Goal: Task Accomplishment & Management: Complete application form

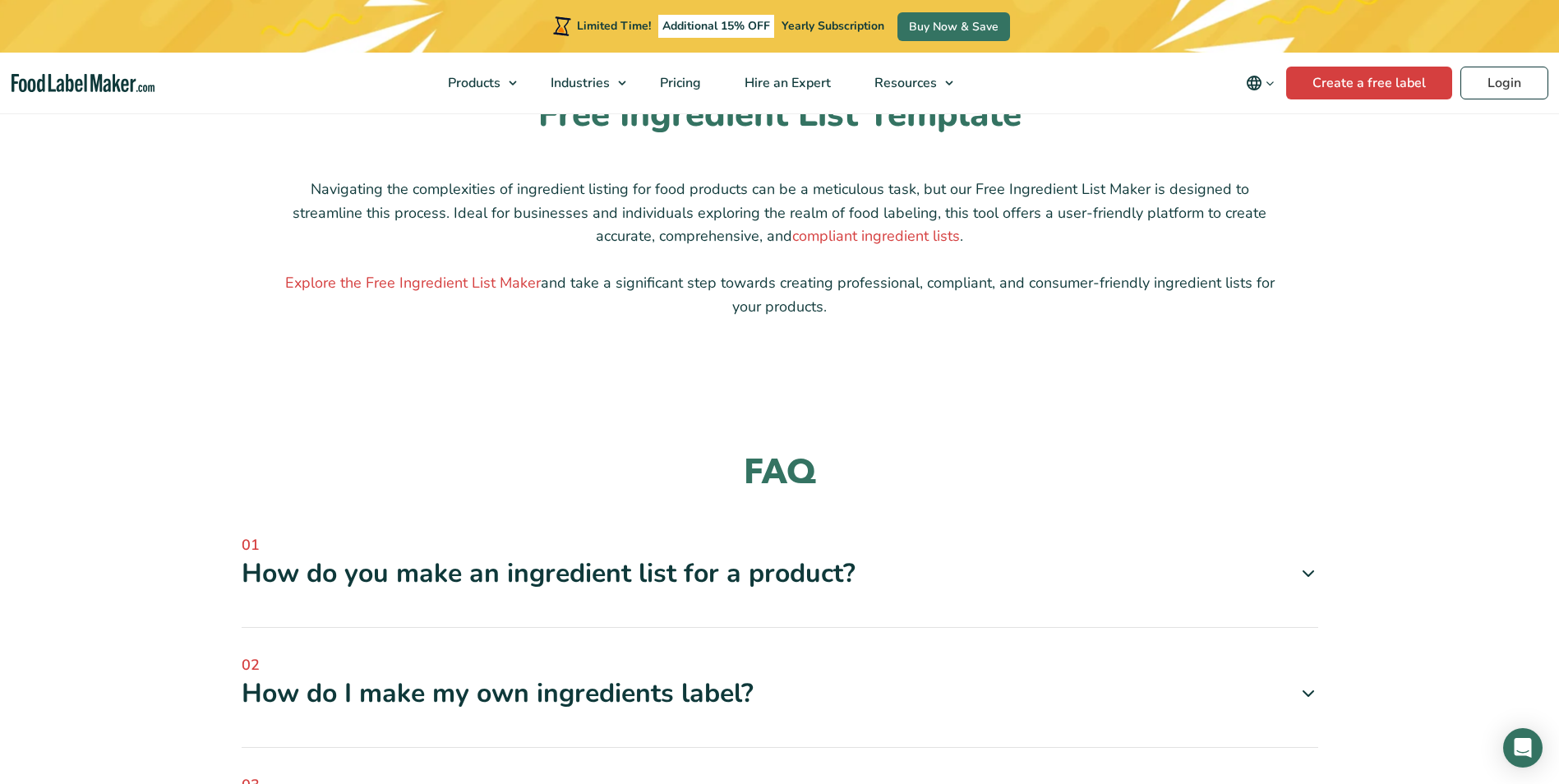
scroll to position [1150, 0]
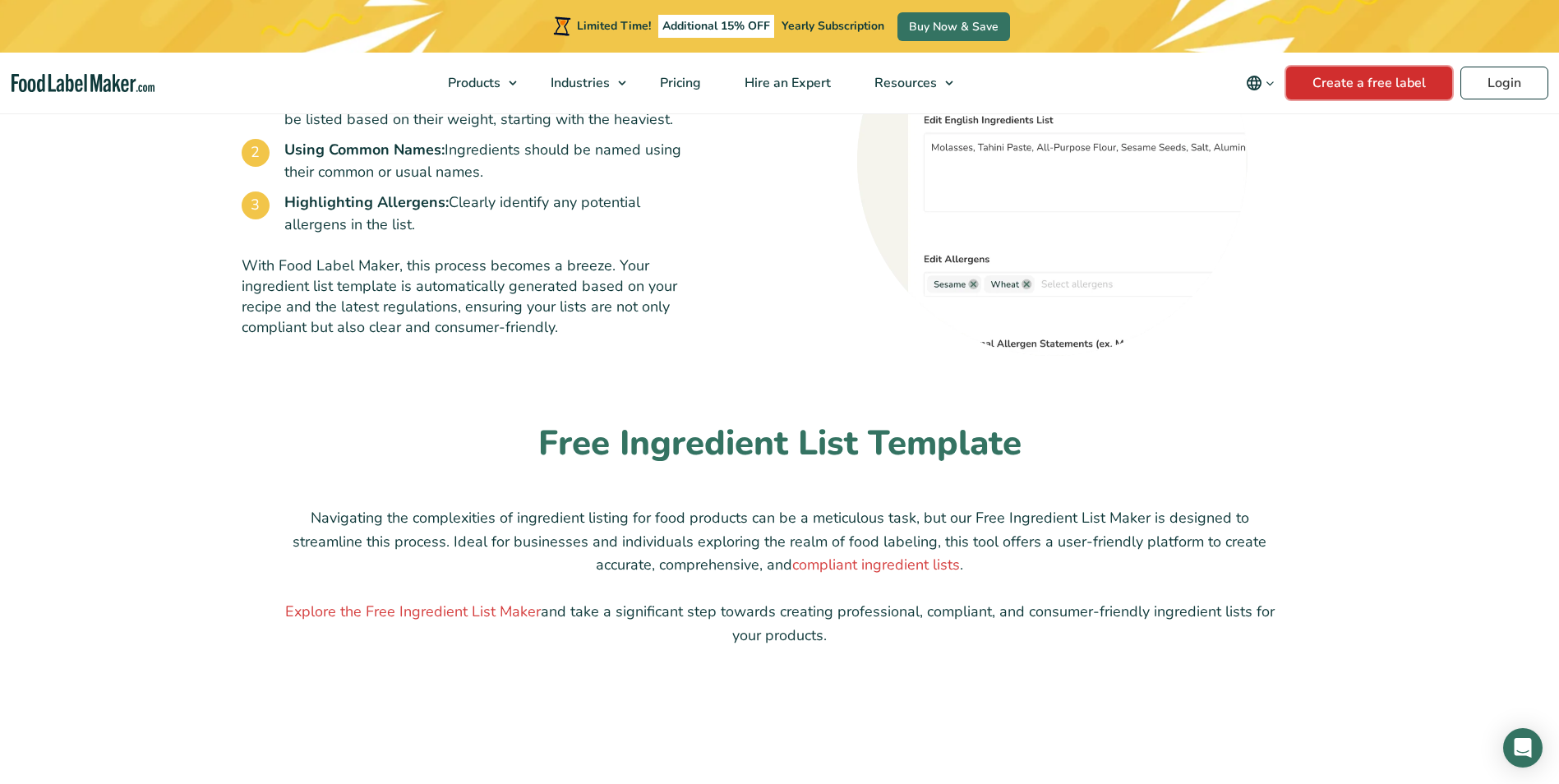
click at [1319, 89] on link "Create a free label" at bounding box center [1369, 83] width 166 height 33
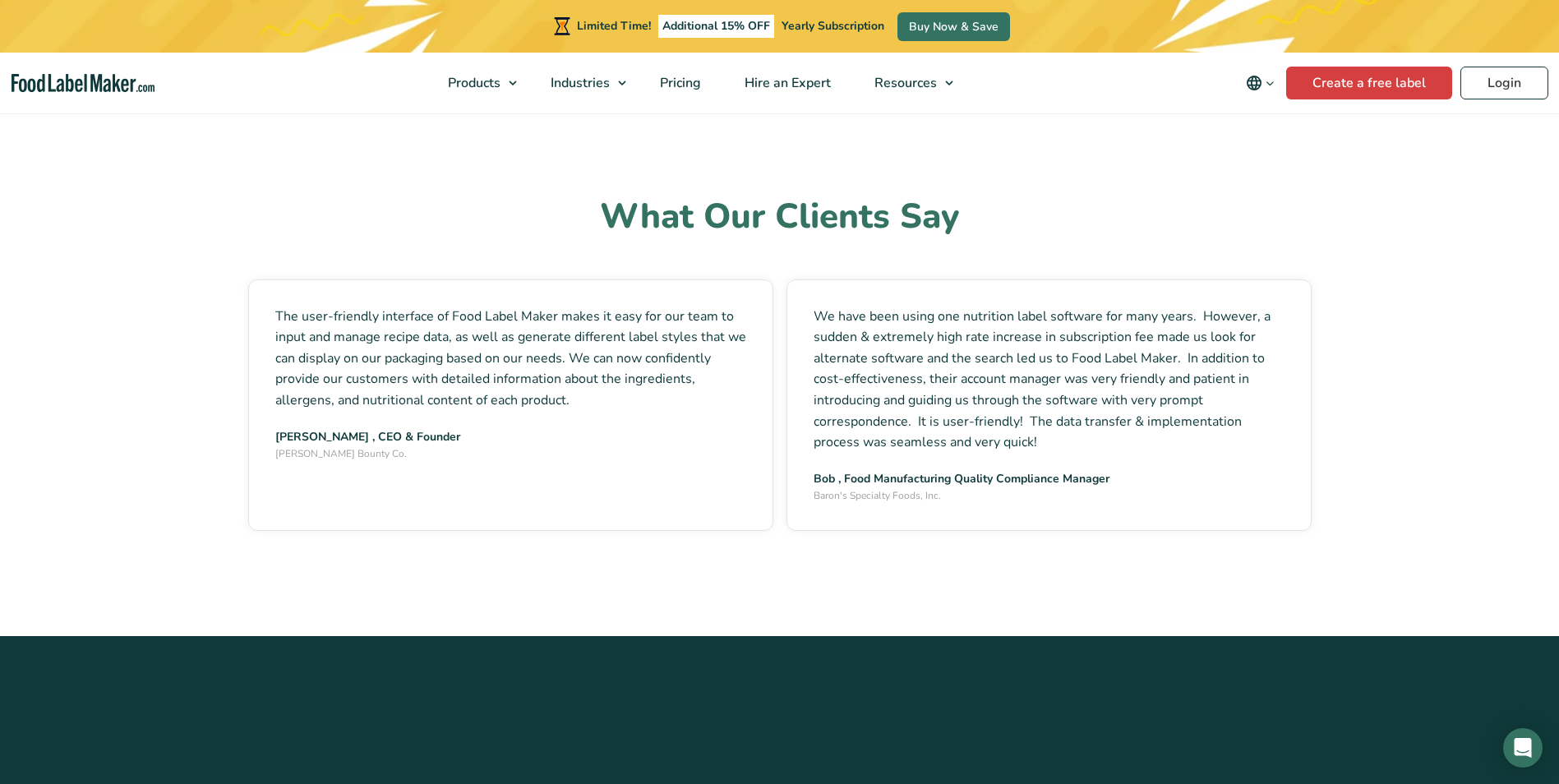
scroll to position [2547, 0]
